Goal: Task Accomplishment & Management: Complete application form

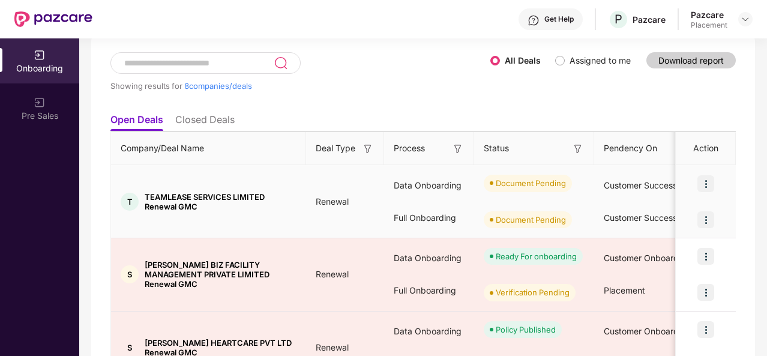
scroll to position [85, 0]
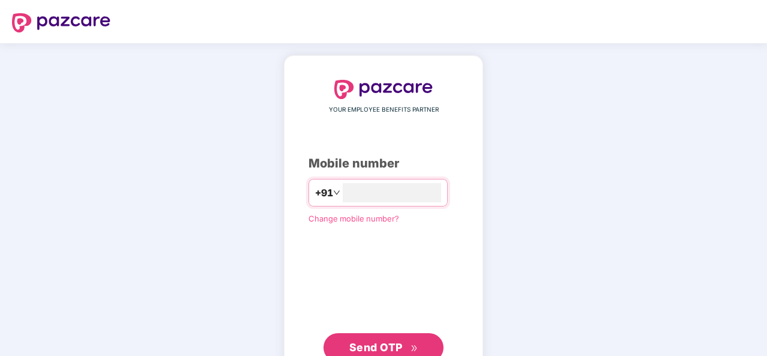
type input "**********"
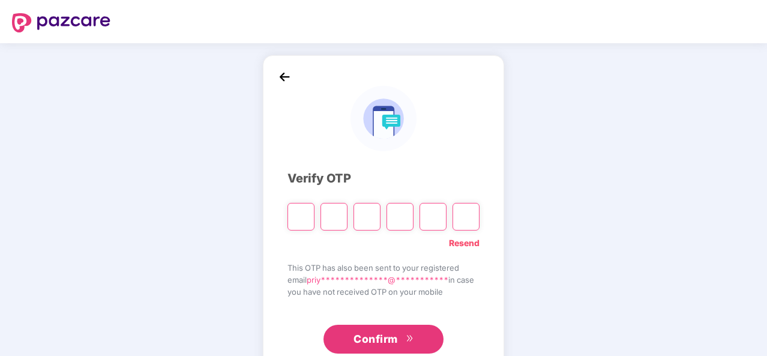
type input "*"
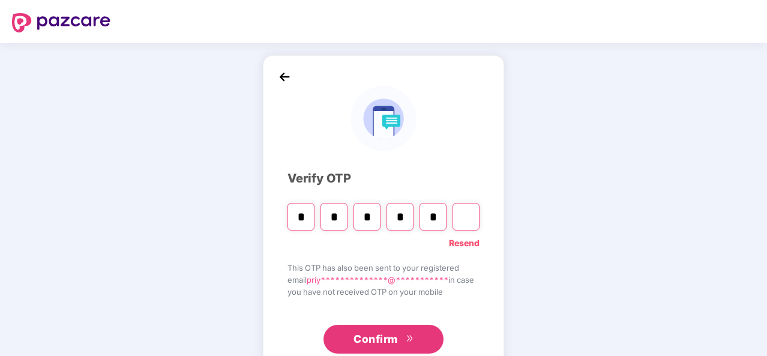
type input "*"
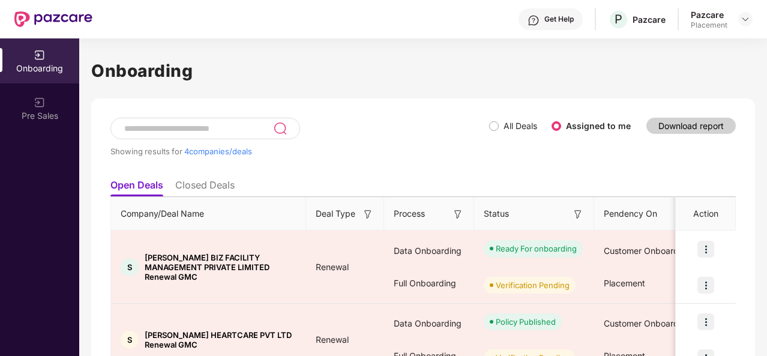
click at [199, 183] on li "Closed Deals" at bounding box center [204, 187] width 59 height 17
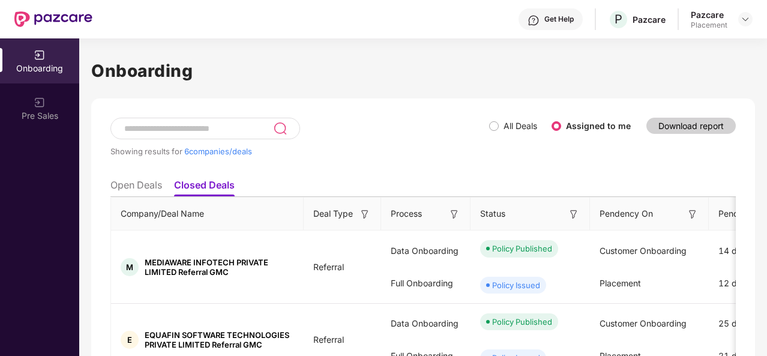
click at [134, 179] on li "Open Deals" at bounding box center [136, 187] width 52 height 17
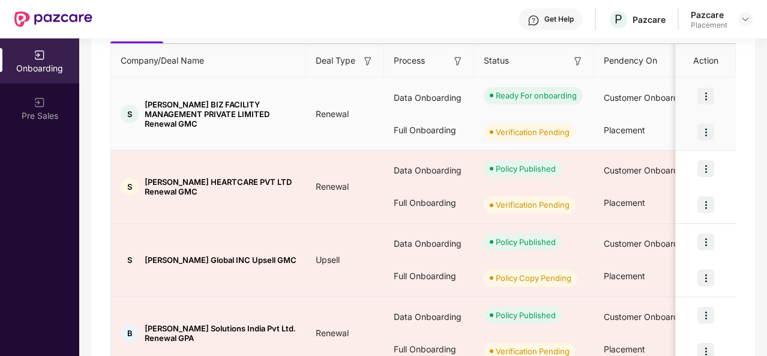
scroll to position [154, 0]
